Goal: Task Accomplishment & Management: Manage account settings

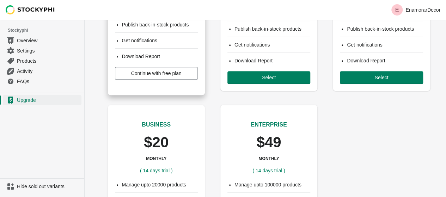
scroll to position [108, 0]
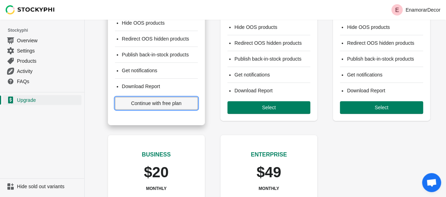
click at [163, 101] on span "Continue with free plan" at bounding box center [156, 104] width 50 height 6
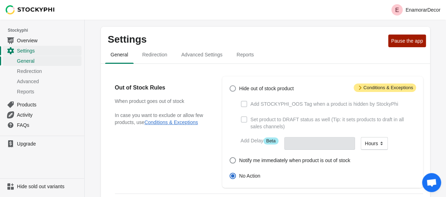
click at [234, 89] on span at bounding box center [233, 88] width 6 height 6
click at [230, 86] on input "Hide out of stock product" at bounding box center [230, 85] width 0 height 0
radio input "true"
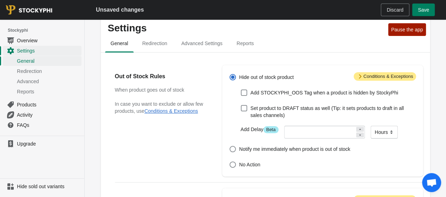
scroll to position [12, 0]
click at [235, 163] on span at bounding box center [233, 164] width 6 height 6
click at [230, 162] on input "No Action" at bounding box center [230, 161] width 0 height 0
radio input "true"
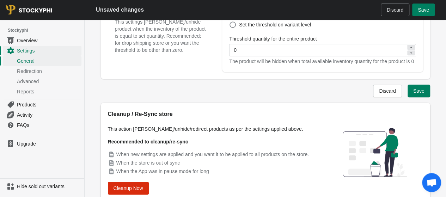
scroll to position [313, 0]
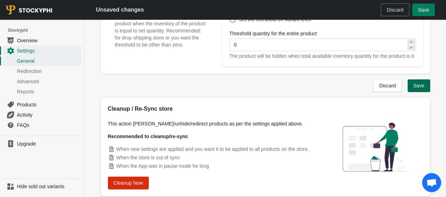
click at [422, 87] on span "Save" at bounding box center [418, 86] width 11 height 6
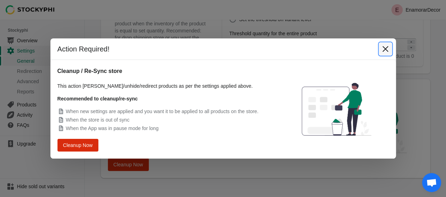
click at [388, 50] on icon "Close" at bounding box center [385, 49] width 7 height 7
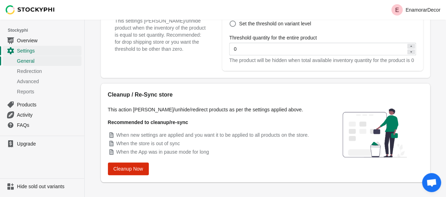
scroll to position [317, 0]
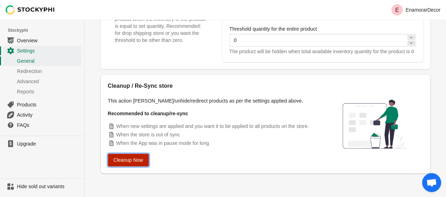
click at [135, 161] on span "Cleanup Now" at bounding box center [129, 160] width 30 height 6
